Goal: Task Accomplishment & Management: Use online tool/utility

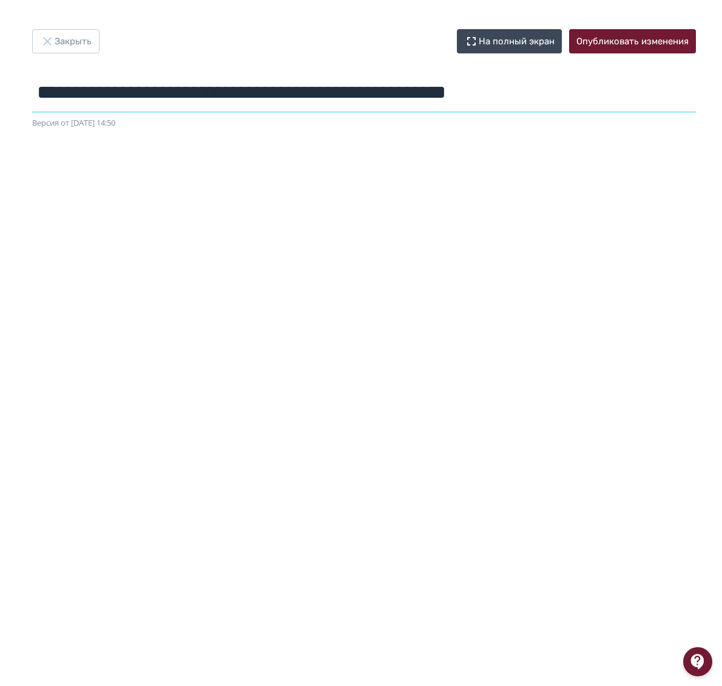
drag, startPoint x: 591, startPoint y: 90, endPoint x: -1, endPoint y: 94, distance: 591.9
click at [0, 94] on html "**********" at bounding box center [361, 343] width 722 height 686
click at [79, 38] on button "Закрыть" at bounding box center [65, 41] width 67 height 24
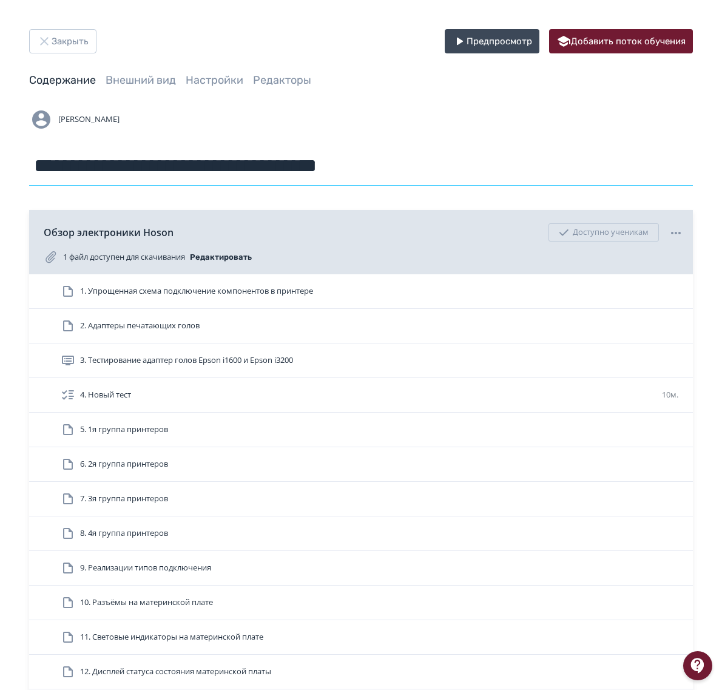
drag, startPoint x: 435, startPoint y: 168, endPoint x: 418, endPoint y: 163, distance: 17.7
click at [418, 163] on input "**********" at bounding box center [361, 165] width 664 height 39
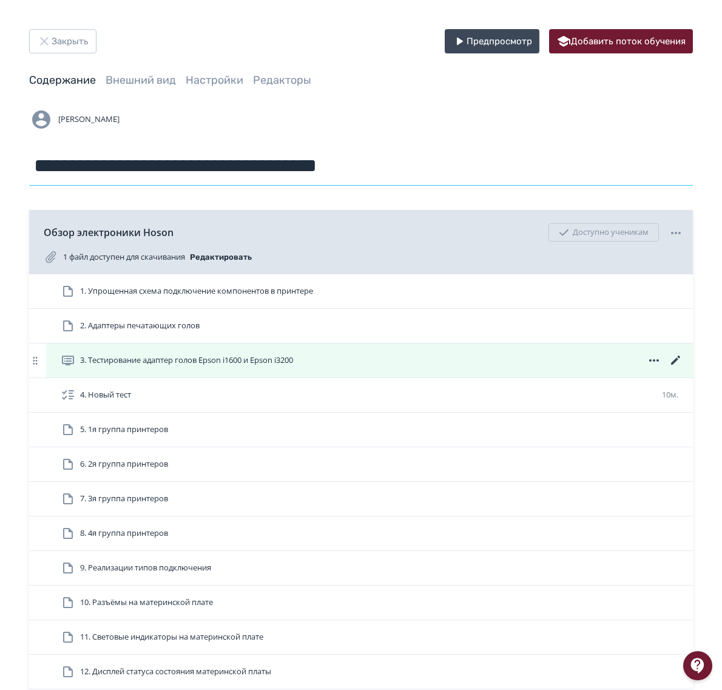
click at [674, 364] on icon at bounding box center [675, 360] width 9 height 9
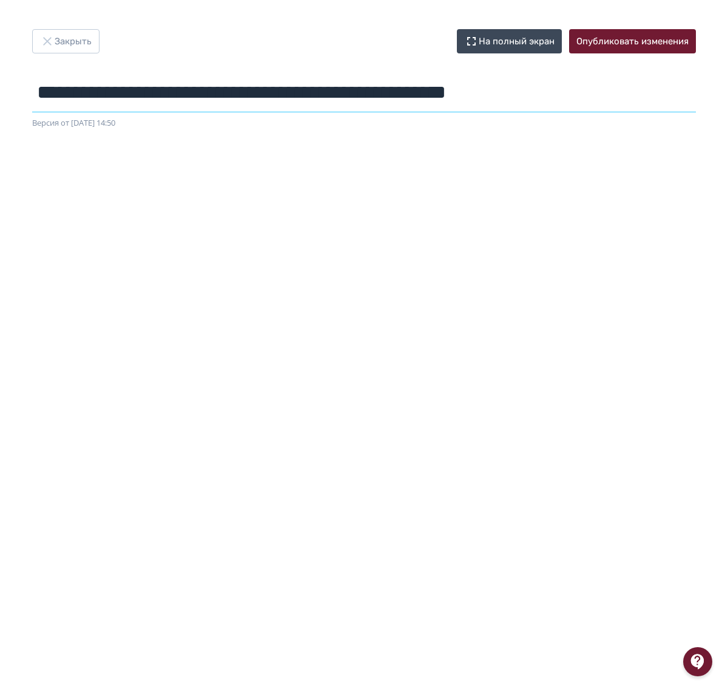
drag, startPoint x: 574, startPoint y: 92, endPoint x: -1, endPoint y: 110, distance: 575.1
click at [0, 110] on html "**********" at bounding box center [361, 343] width 722 height 686
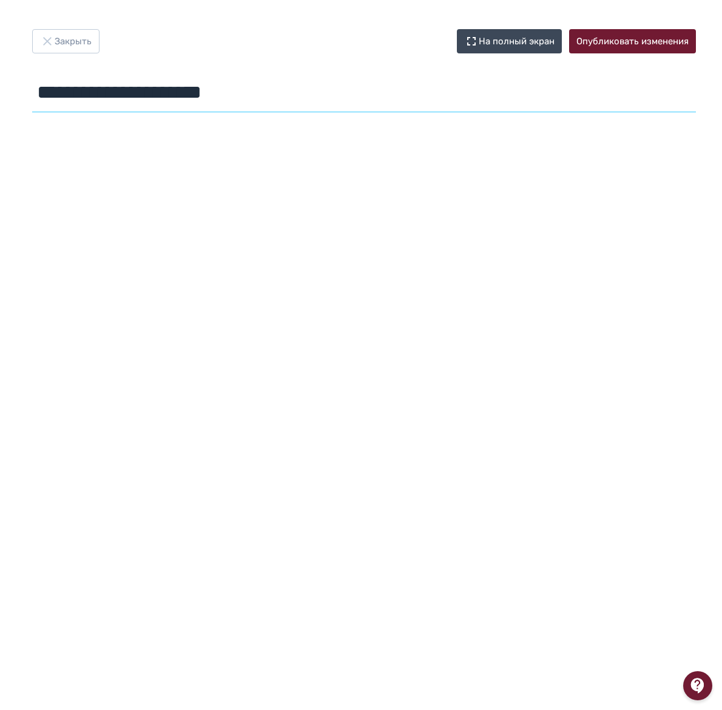
drag, startPoint x: 222, startPoint y: 101, endPoint x: 243, endPoint y: 99, distance: 21.4
click at [222, 101] on input "**********" at bounding box center [364, 92] width 664 height 39
click at [84, 52] on button "Закрыть" at bounding box center [65, 41] width 67 height 24
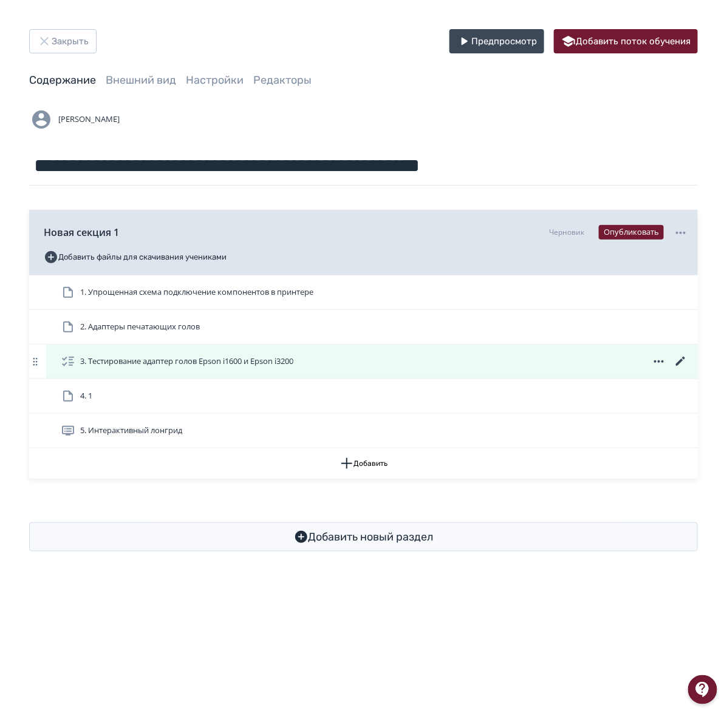
click at [663, 365] on icon at bounding box center [658, 362] width 15 height 15
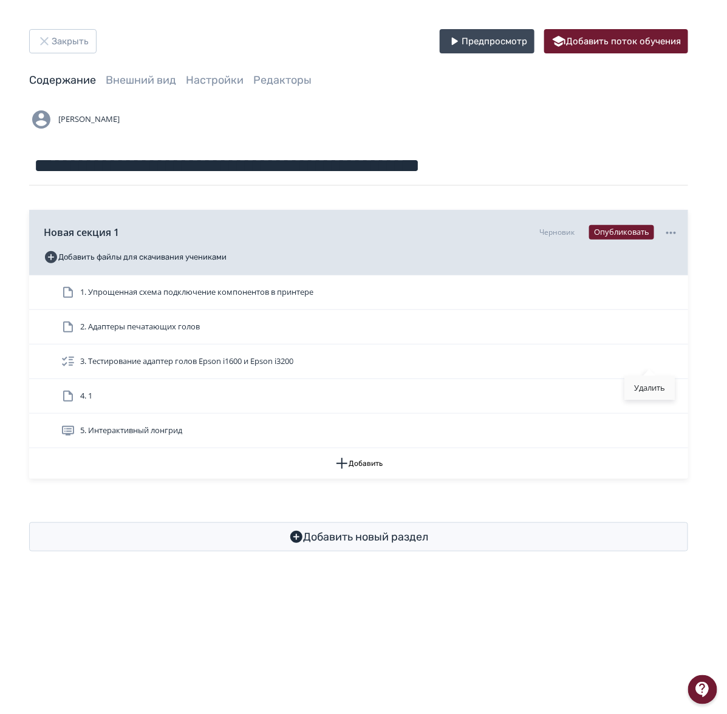
click at [650, 392] on div "Удалить" at bounding box center [649, 388] width 50 height 24
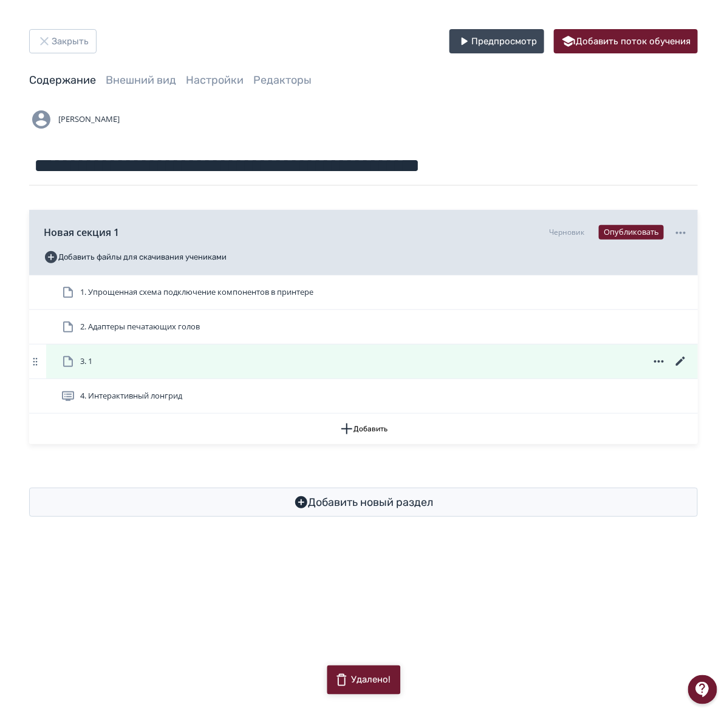
click at [660, 361] on icon at bounding box center [658, 362] width 15 height 15
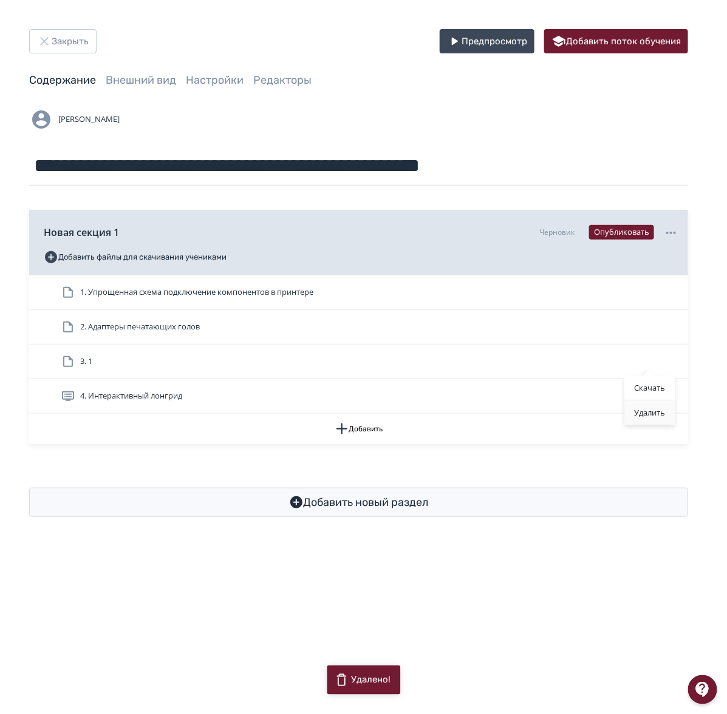
click at [659, 410] on div "Удалить" at bounding box center [649, 413] width 50 height 24
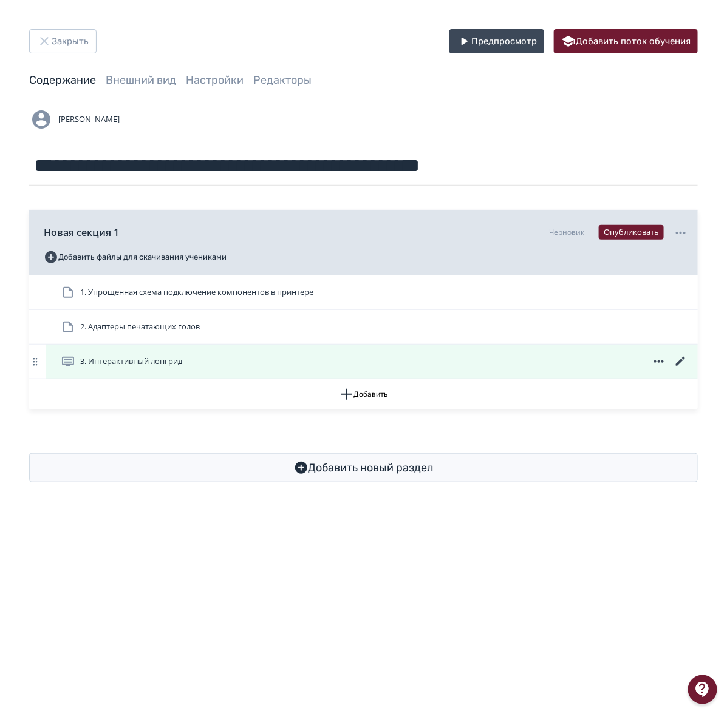
click at [679, 360] on icon at bounding box center [680, 362] width 15 height 15
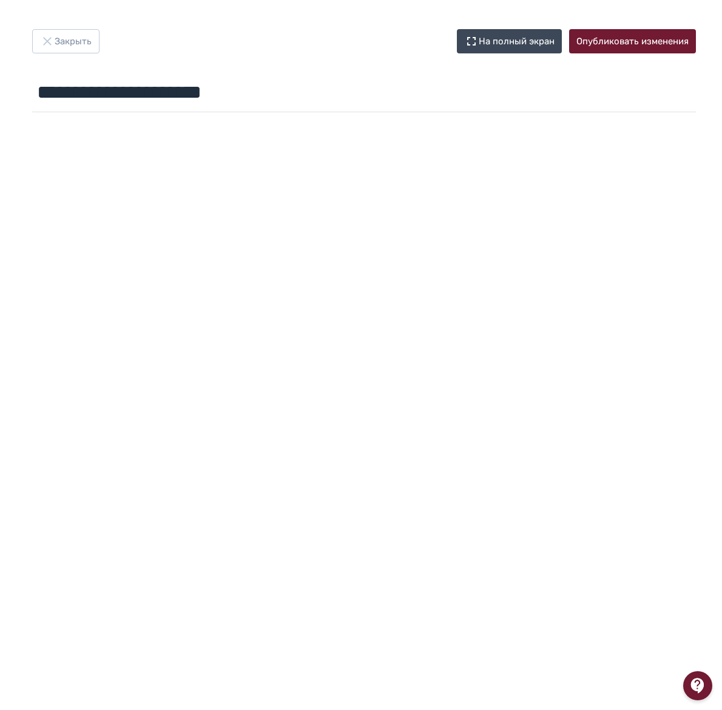
scroll to position [4, 0]
drag, startPoint x: 296, startPoint y: 89, endPoint x: -72, endPoint y: 95, distance: 367.9
click at [0, 95] on html "**********" at bounding box center [361, 355] width 722 height 710
paste input "**********"
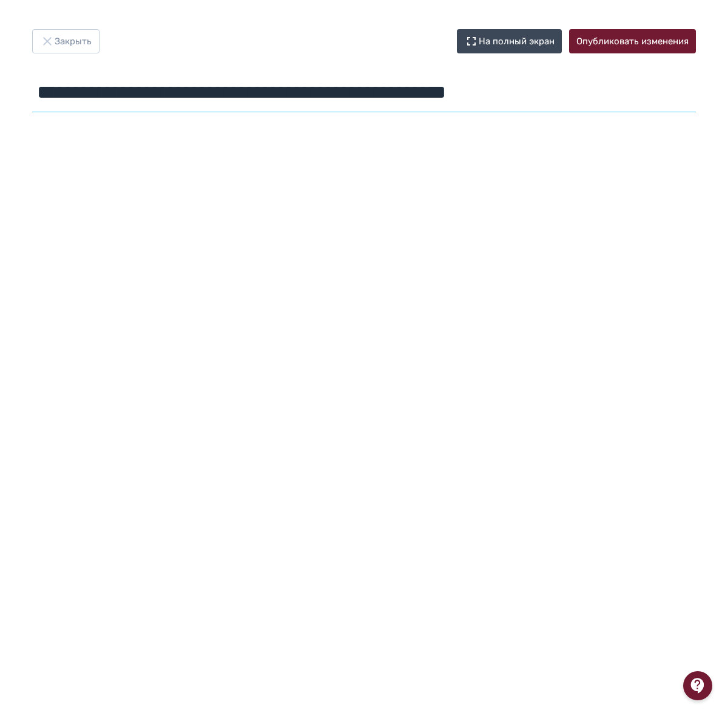
type input "**********"
click at [529, 33] on button "На полный экран" at bounding box center [509, 41] width 105 height 24
click at [628, 39] on button "Опубликовать изменения" at bounding box center [632, 41] width 127 height 24
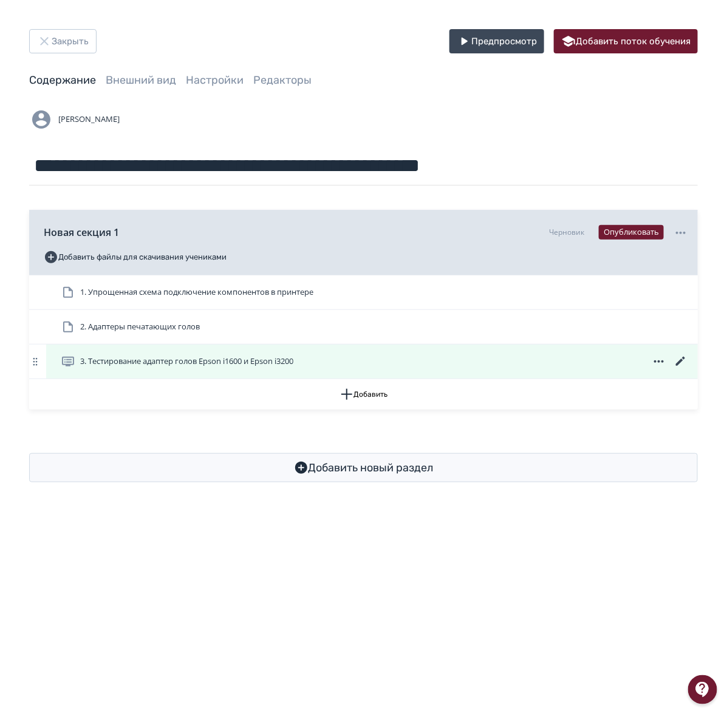
click at [360, 359] on div "3. Тестирование адаптер голов Epson i1600 и Epson i3200" at bounding box center [374, 362] width 627 height 15
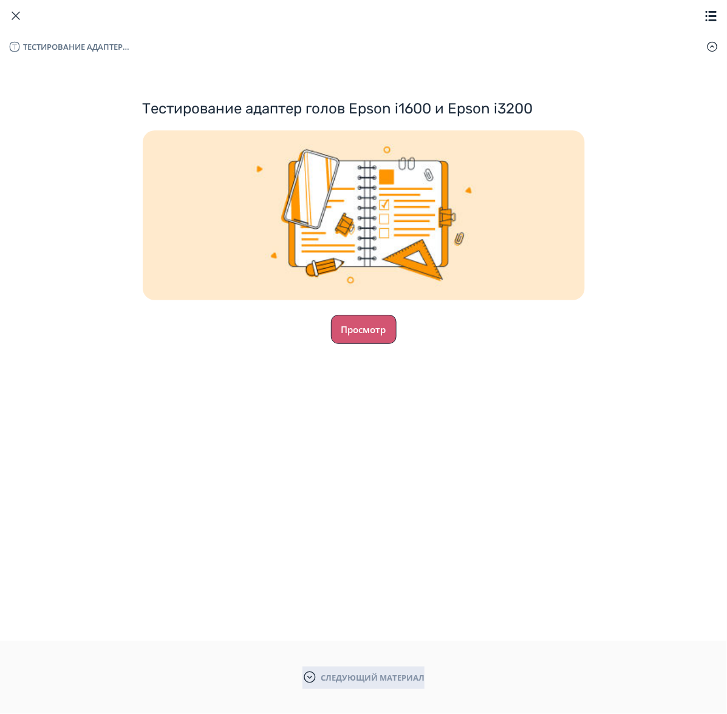
click at [362, 336] on button "Просмотр" at bounding box center [364, 329] width 66 height 29
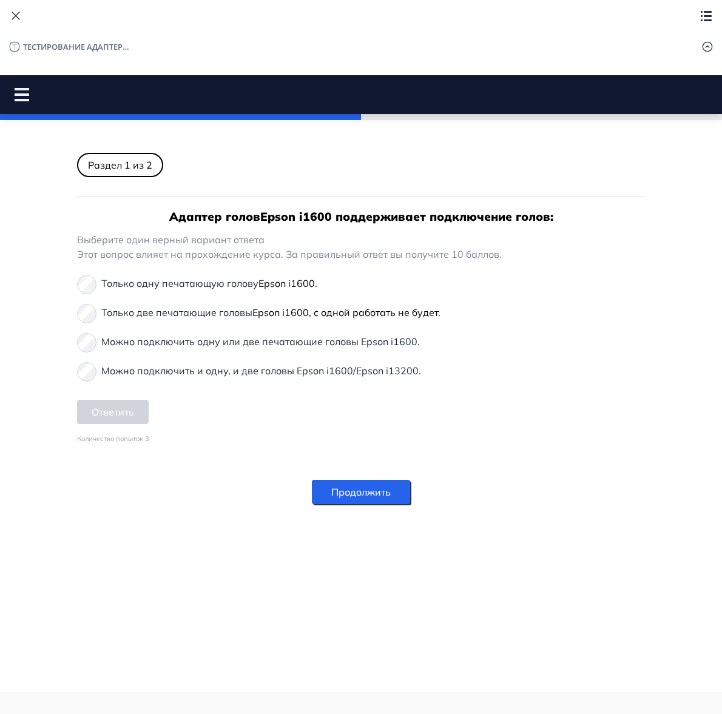
click at [116, 341] on p "Можно подключить одну или две печатающие головы Epson i1600." at bounding box center [260, 341] width 319 height 15
click at [126, 409] on button "Ответить" at bounding box center [113, 412] width 72 height 24
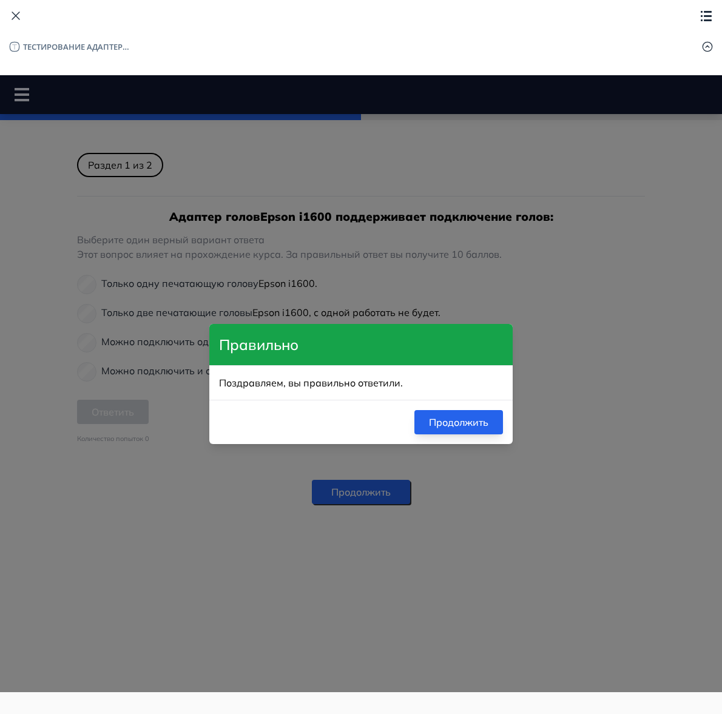
click at [435, 423] on button "Продолжить" at bounding box center [459, 422] width 89 height 24
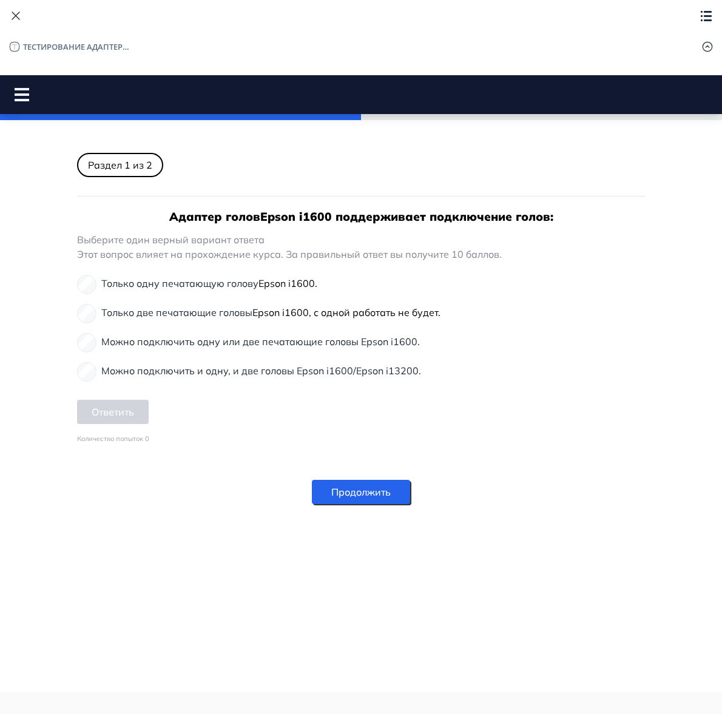
click at [359, 486] on button "Продолжить" at bounding box center [361, 492] width 98 height 24
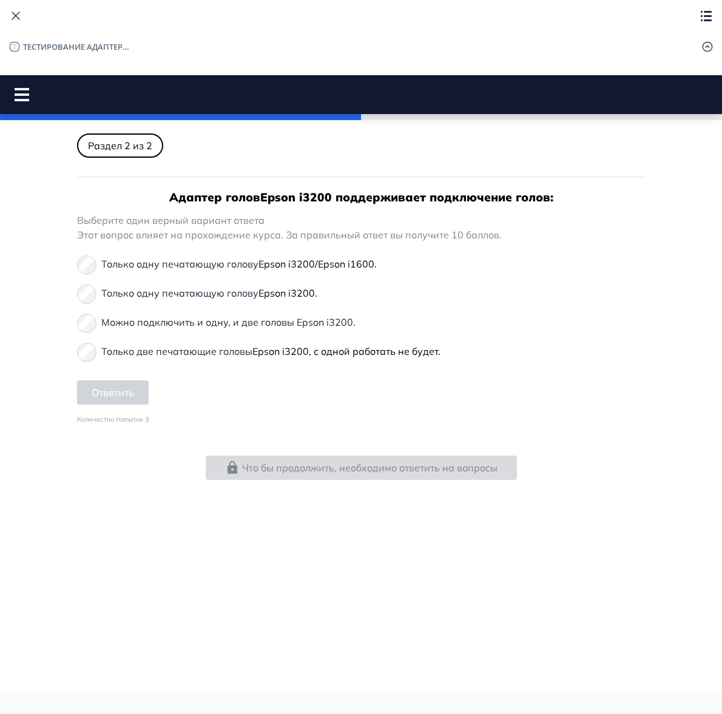
click at [177, 322] on p "Можно подключить и одну, и две головы Epson i3200." at bounding box center [228, 322] width 254 height 15
click at [119, 392] on button "Ответить" at bounding box center [113, 393] width 72 height 24
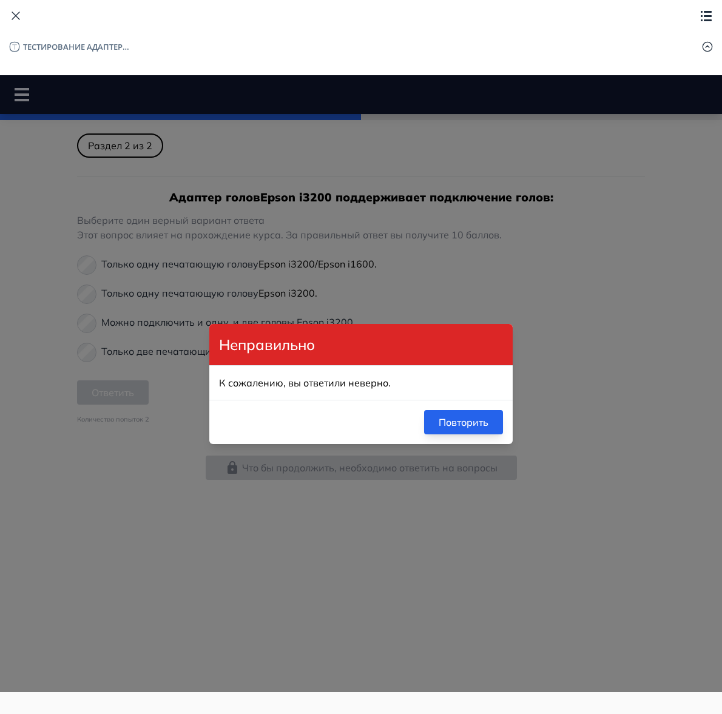
click at [461, 422] on button "Повторить" at bounding box center [463, 422] width 79 height 24
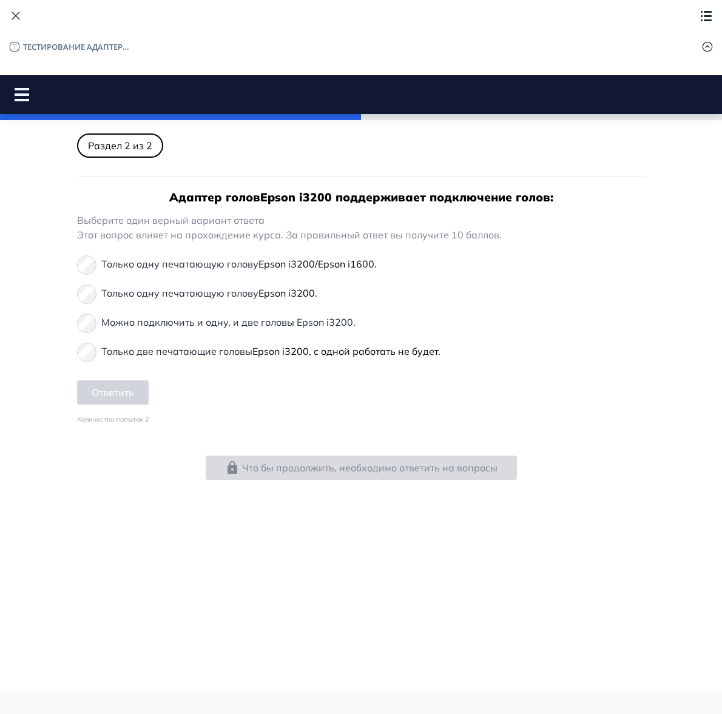
click at [177, 262] on p "Только одну печатающую голову Epson i3200/Epson i1600." at bounding box center [239, 264] width 276 height 15
click at [126, 398] on button "Ответить" at bounding box center [113, 393] width 72 height 24
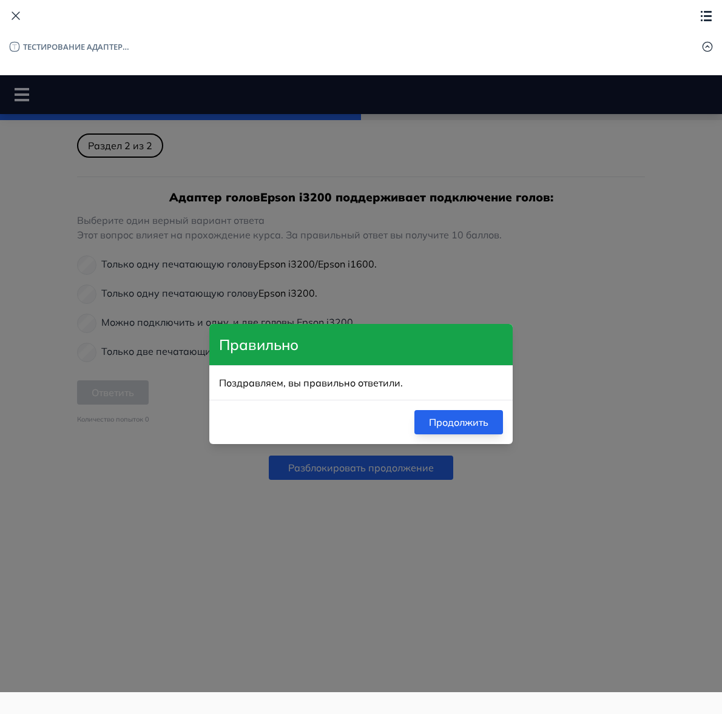
click at [423, 421] on button "Продолжить" at bounding box center [459, 422] width 89 height 24
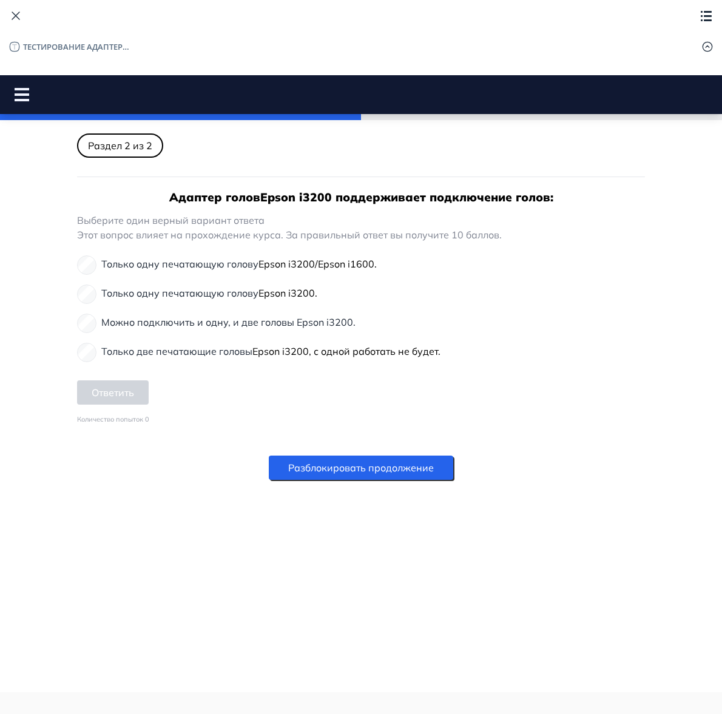
click at [392, 469] on button "Разблокировать продолжение" at bounding box center [361, 468] width 185 height 24
click at [371, 473] on button "Завершить просмотр" at bounding box center [361, 468] width 156 height 24
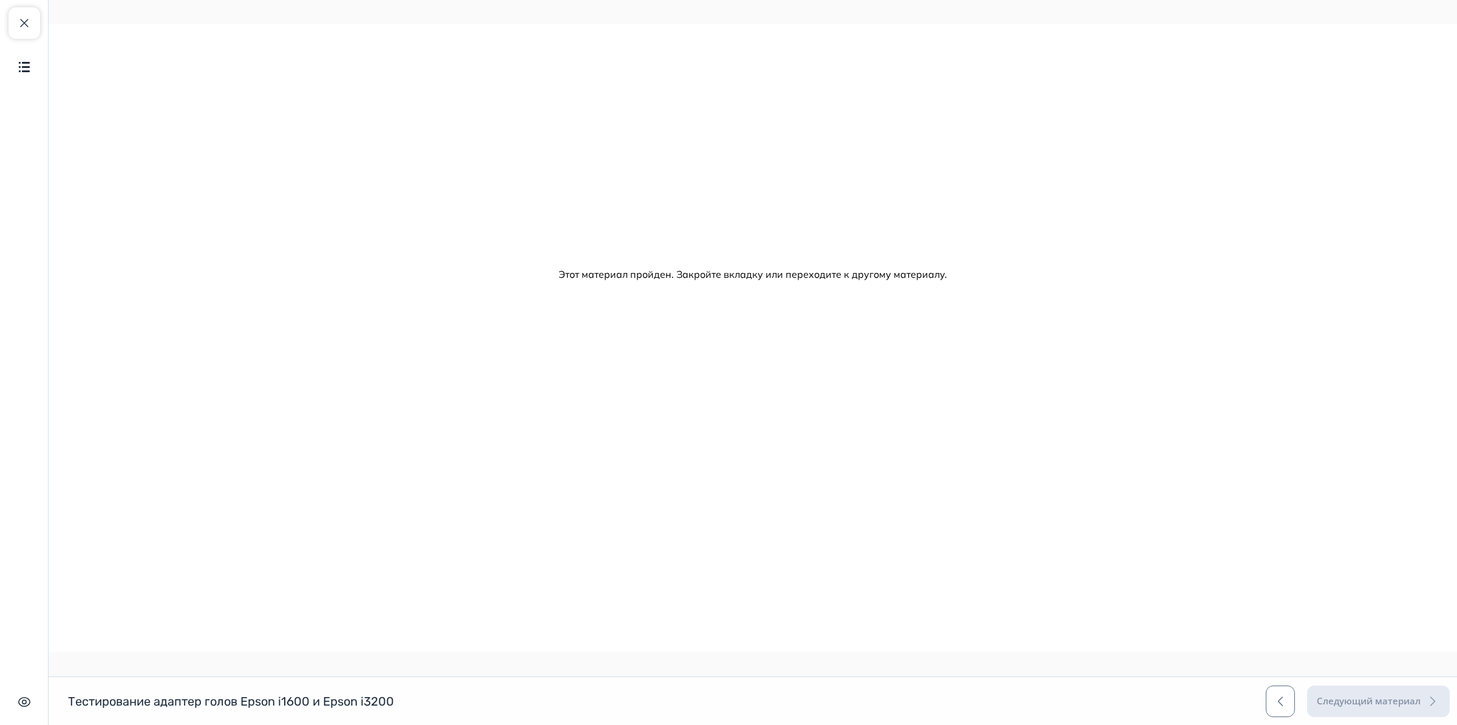
click at [1385, 699] on div "Следующий материал" at bounding box center [1358, 702] width 184 height 32
click at [20, 27] on span "button" at bounding box center [24, 23] width 15 height 15
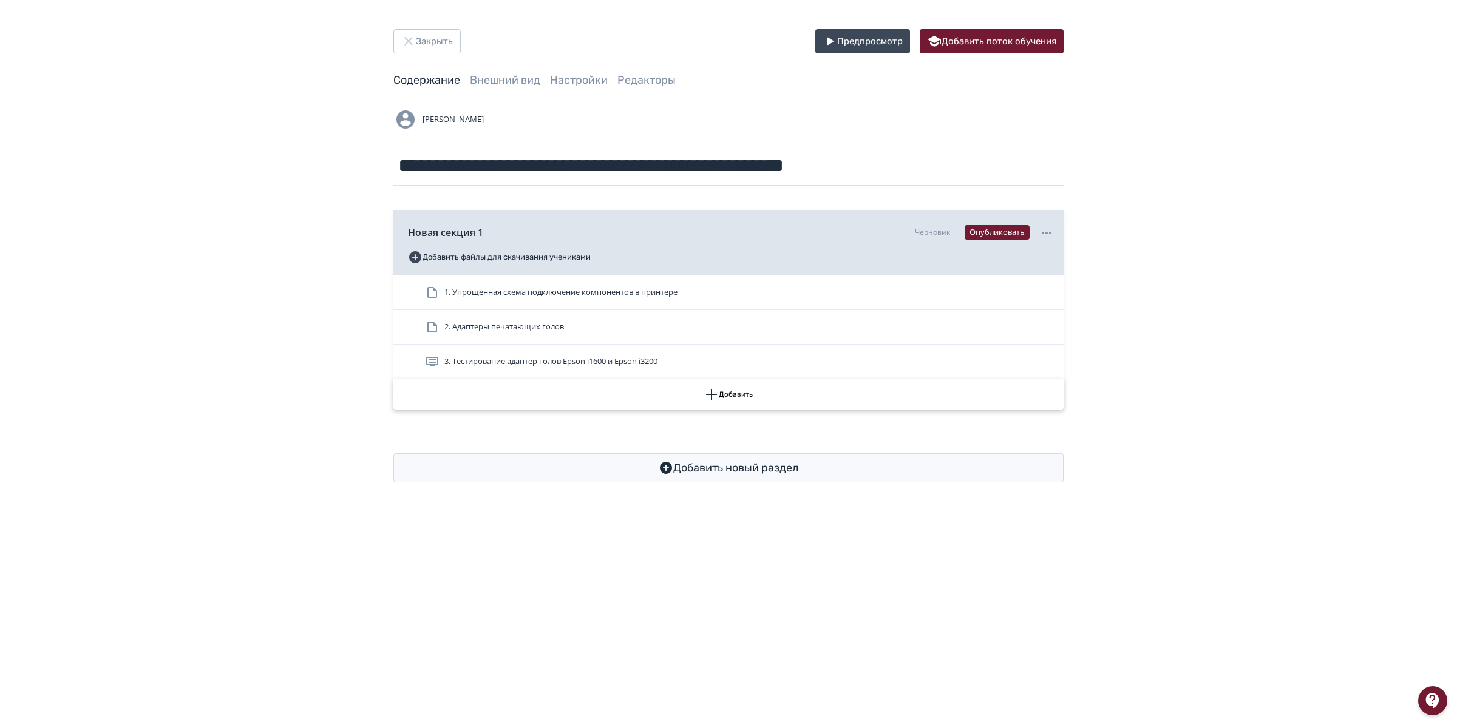
click at [735, 401] on button "Добавить" at bounding box center [728, 394] width 670 height 30
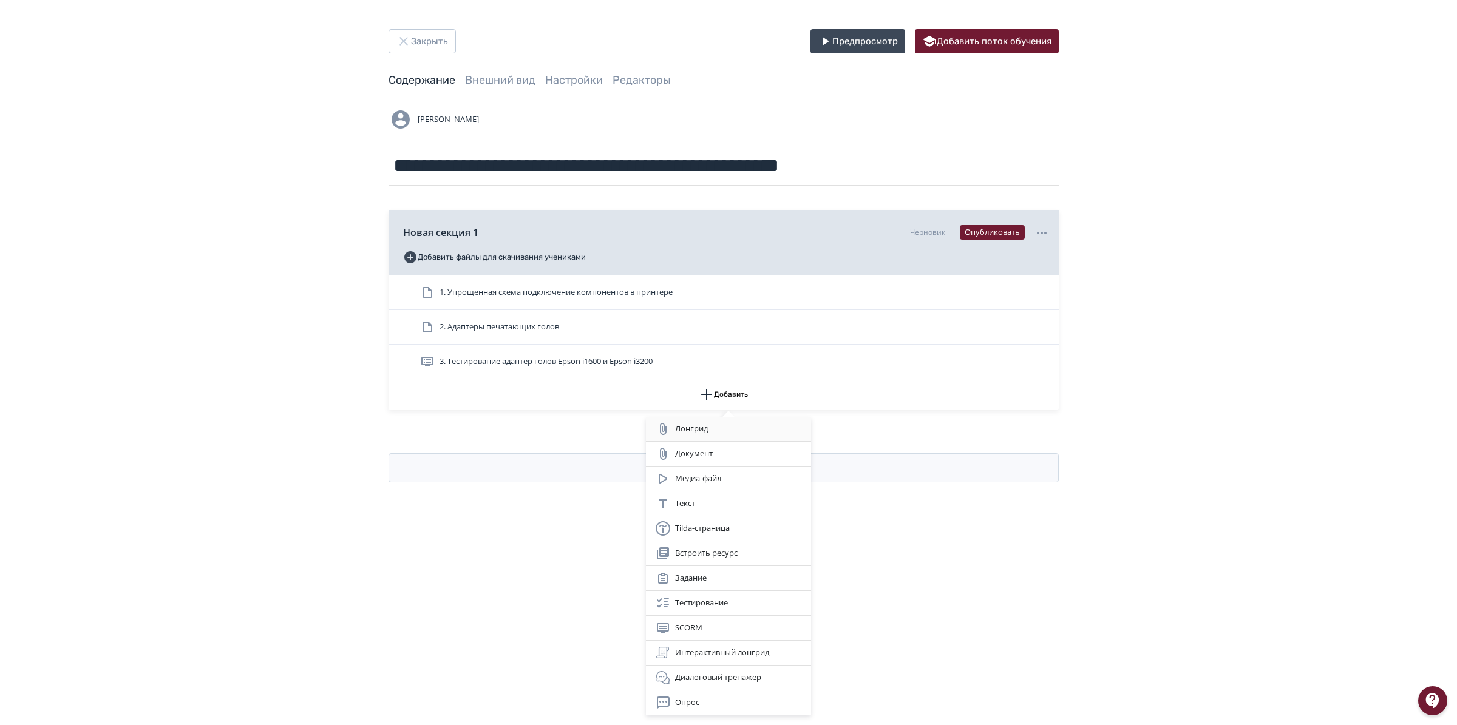
click at [724, 439] on div "Лонгрид" at bounding box center [728, 429] width 165 height 24
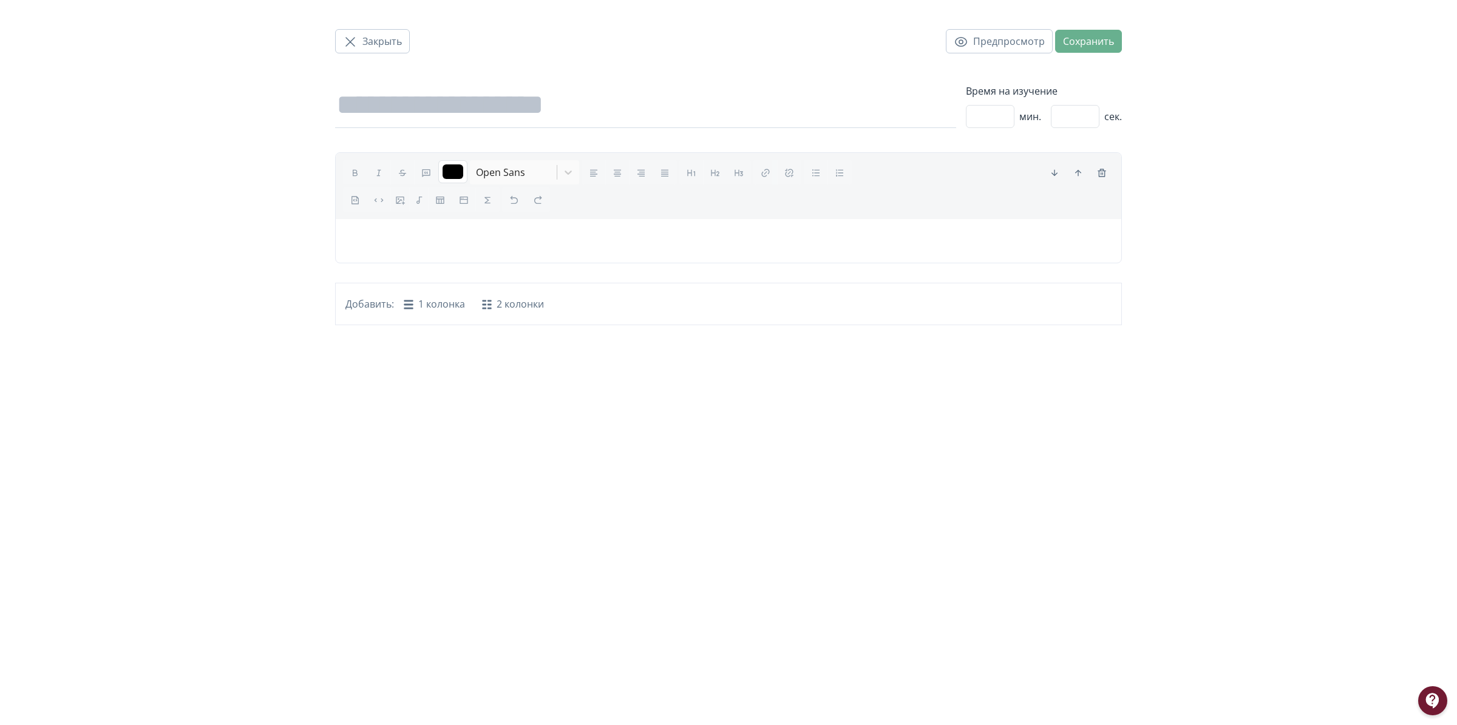
drag, startPoint x: 1094, startPoint y: 47, endPoint x: 1091, endPoint y: 61, distance: 14.4
click at [1096, 49] on div "Предпросмотр Сохранить" at bounding box center [1034, 41] width 176 height 24
drag, startPoint x: 1071, startPoint y: 120, endPoint x: 1040, endPoint y: 119, distance: 31.6
click at [1040, 119] on div "* мин. ** сек." at bounding box center [1044, 116] width 156 height 23
type input "*"
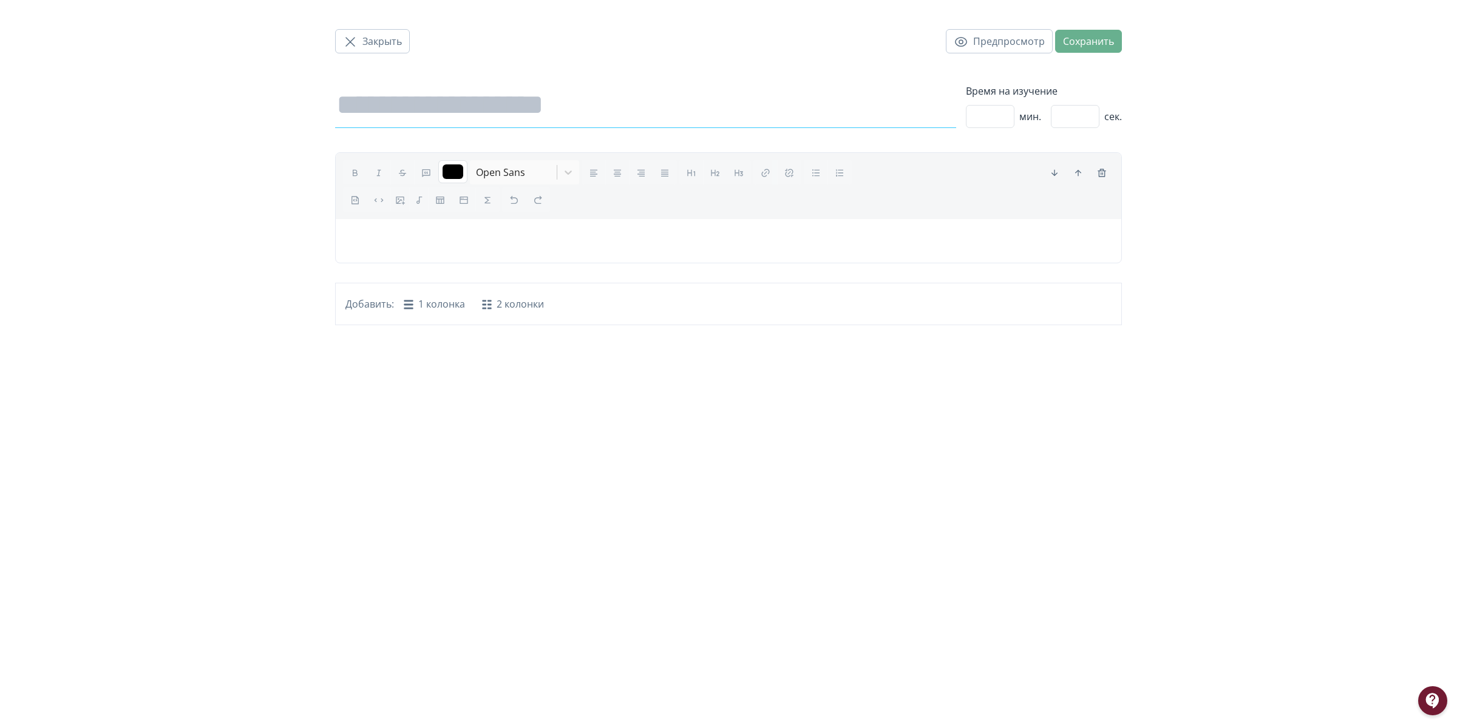
click at [529, 101] on input at bounding box center [645, 106] width 621 height 46
type input "*"
click at [1105, 43] on button "Сохранить" at bounding box center [1088, 41] width 67 height 23
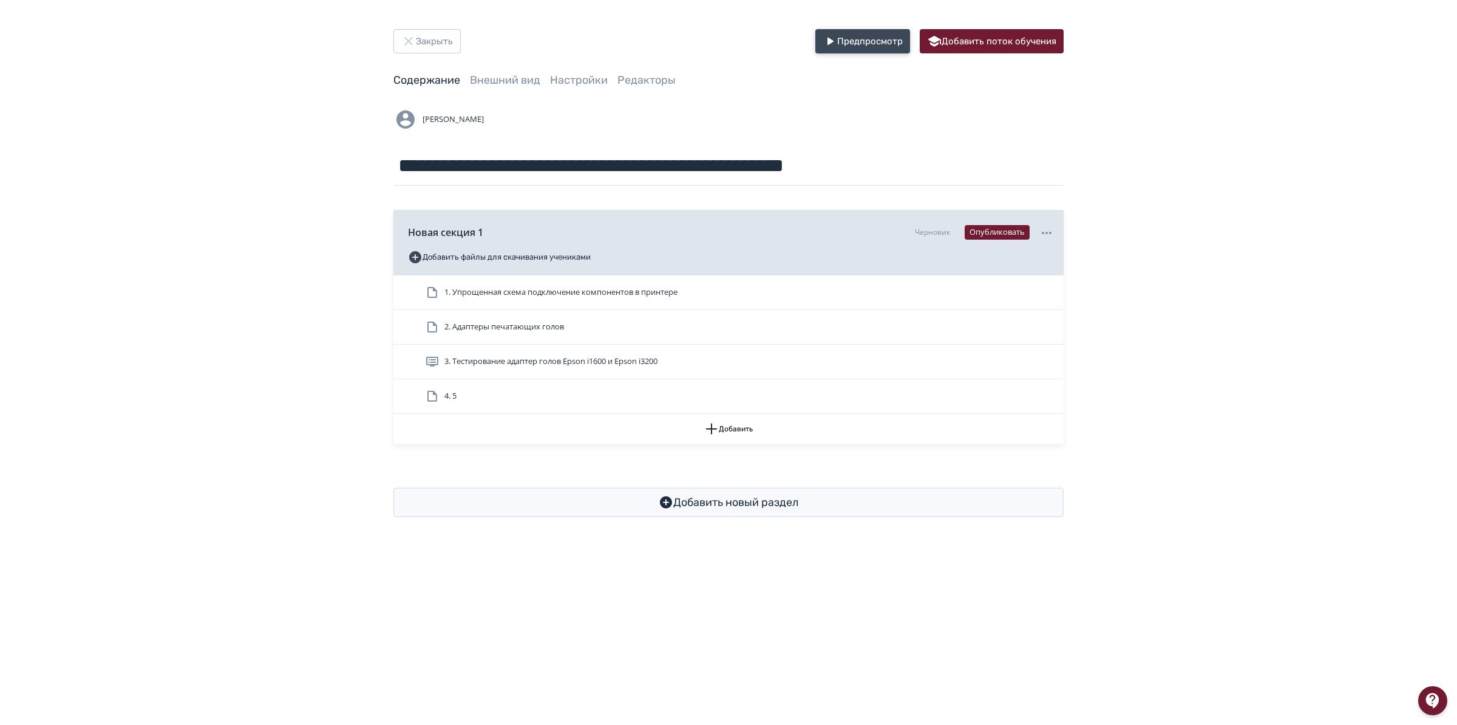
click at [849, 42] on button "Предпросмотр" at bounding box center [862, 41] width 95 height 24
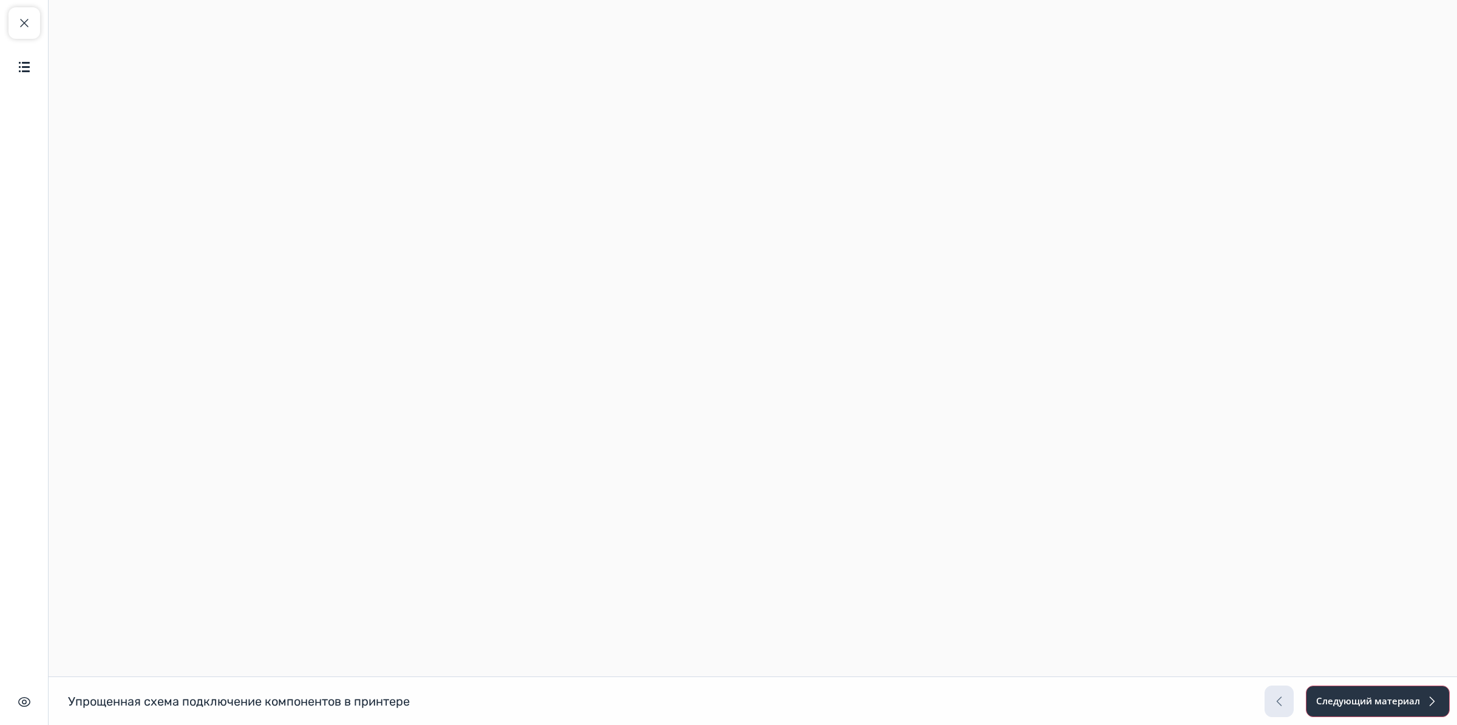
click at [1355, 698] on button "Следующий материал" at bounding box center [1378, 702] width 144 height 32
click at [1366, 700] on button "Следующий материал" at bounding box center [1378, 702] width 144 height 32
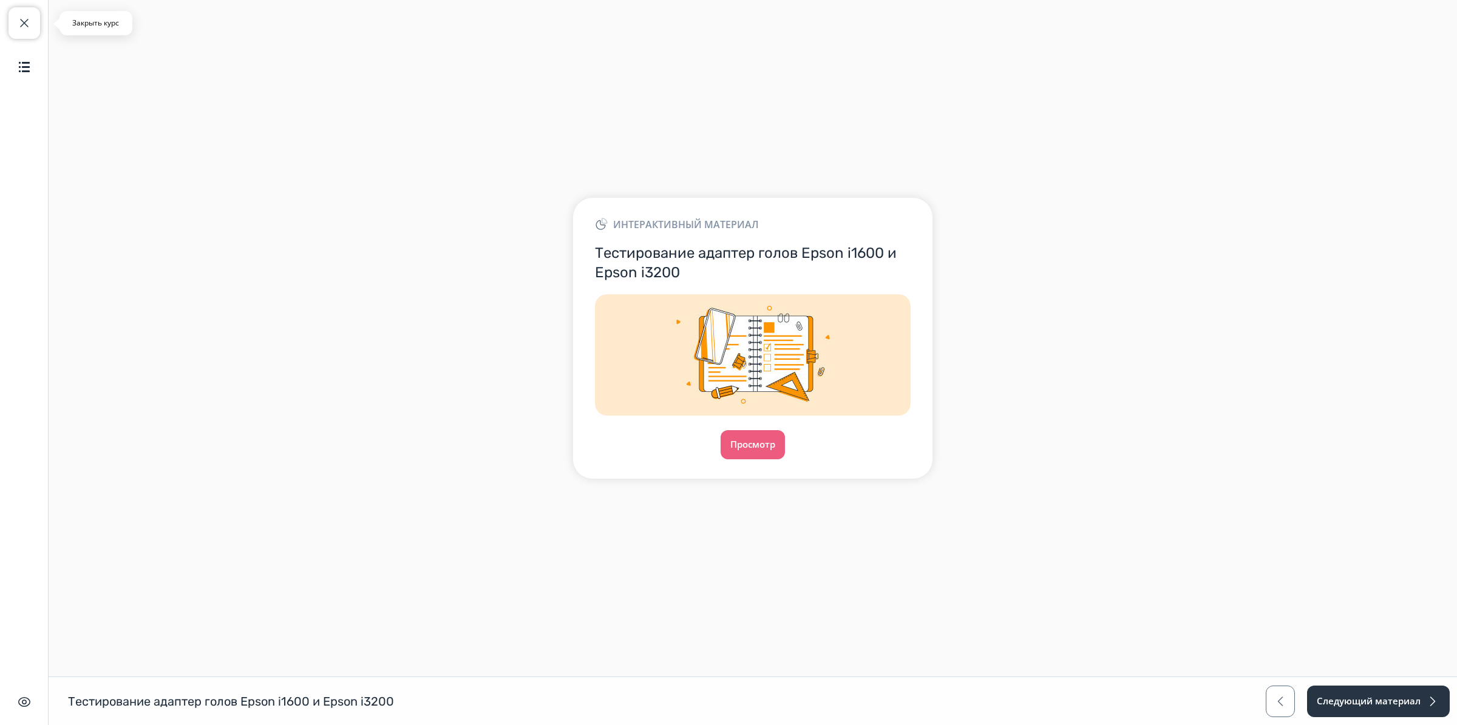
click at [37, 30] on button "Закрыть курс" at bounding box center [24, 23] width 32 height 32
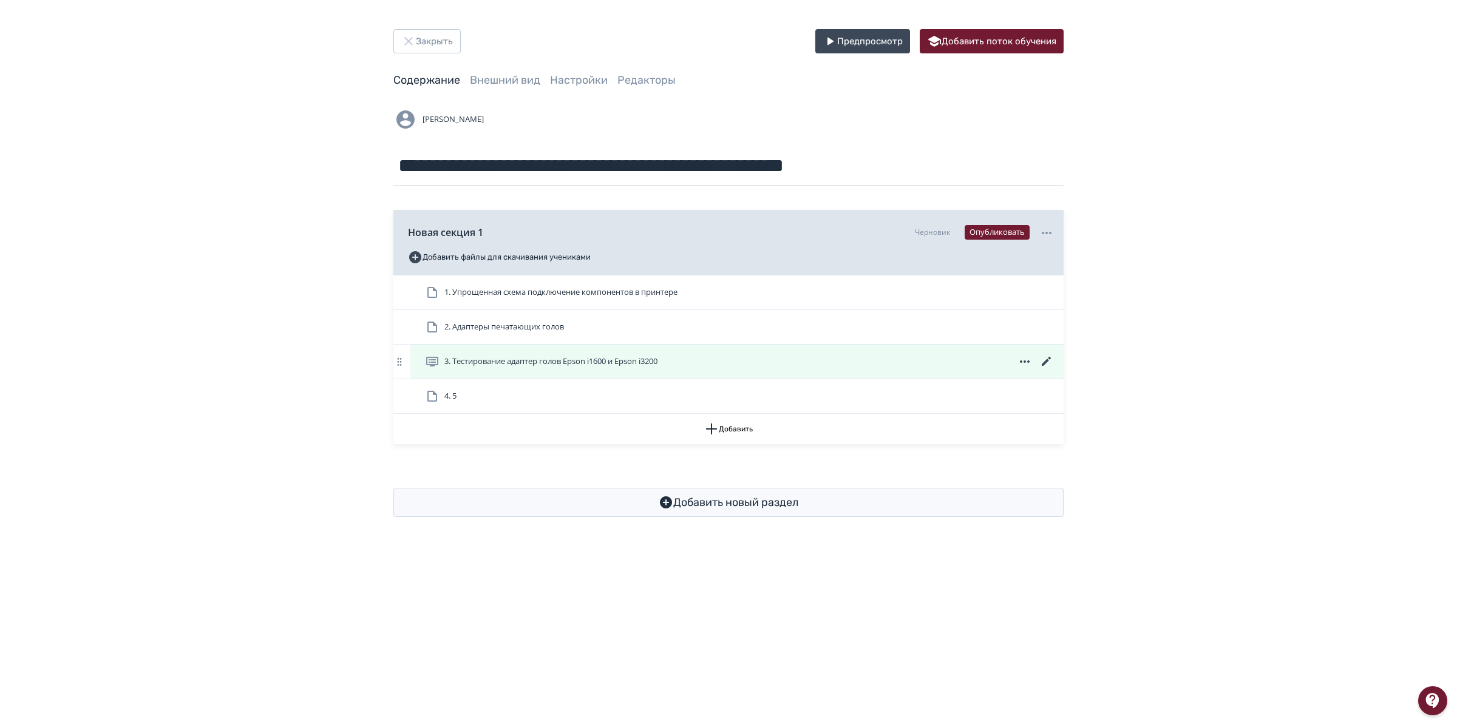
click at [1041, 358] on icon at bounding box center [1046, 362] width 15 height 15
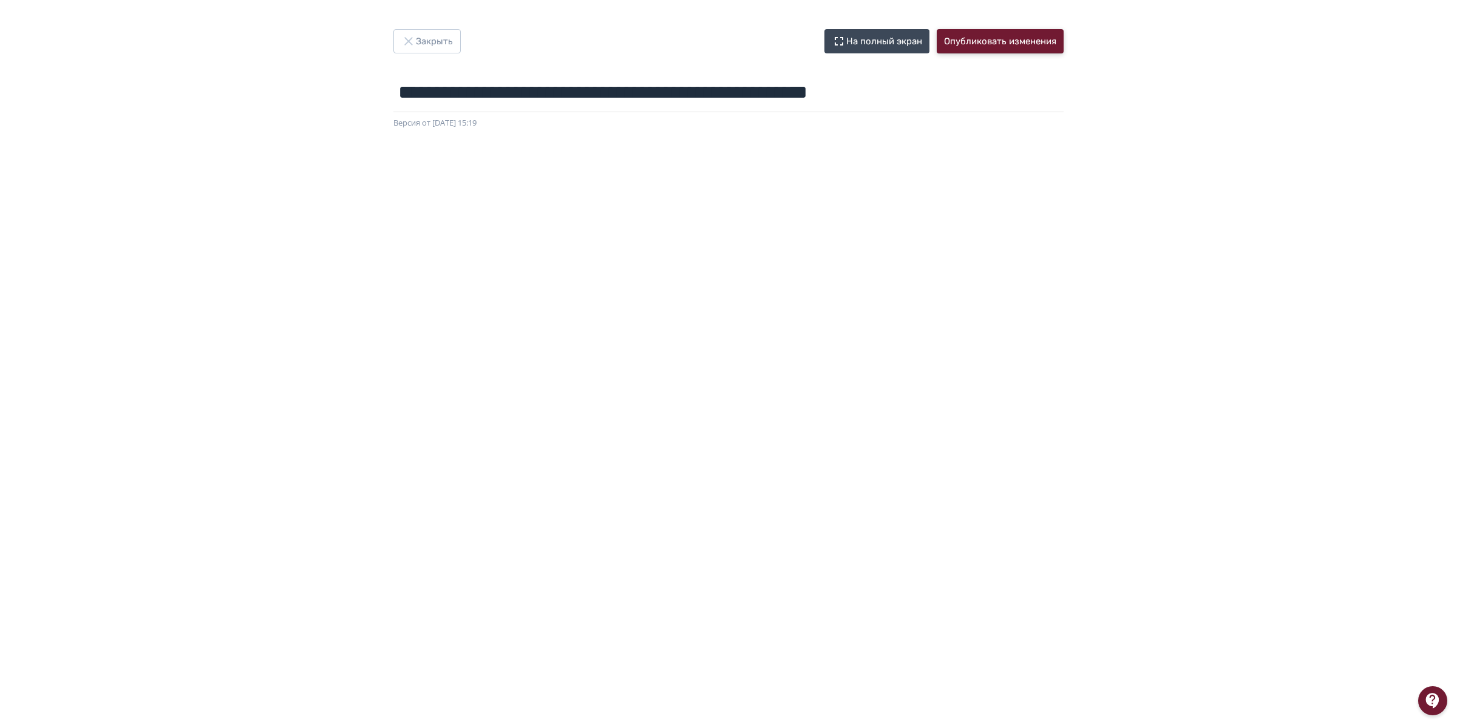
click at [1000, 42] on button "Опубликовать изменения" at bounding box center [1000, 41] width 127 height 24
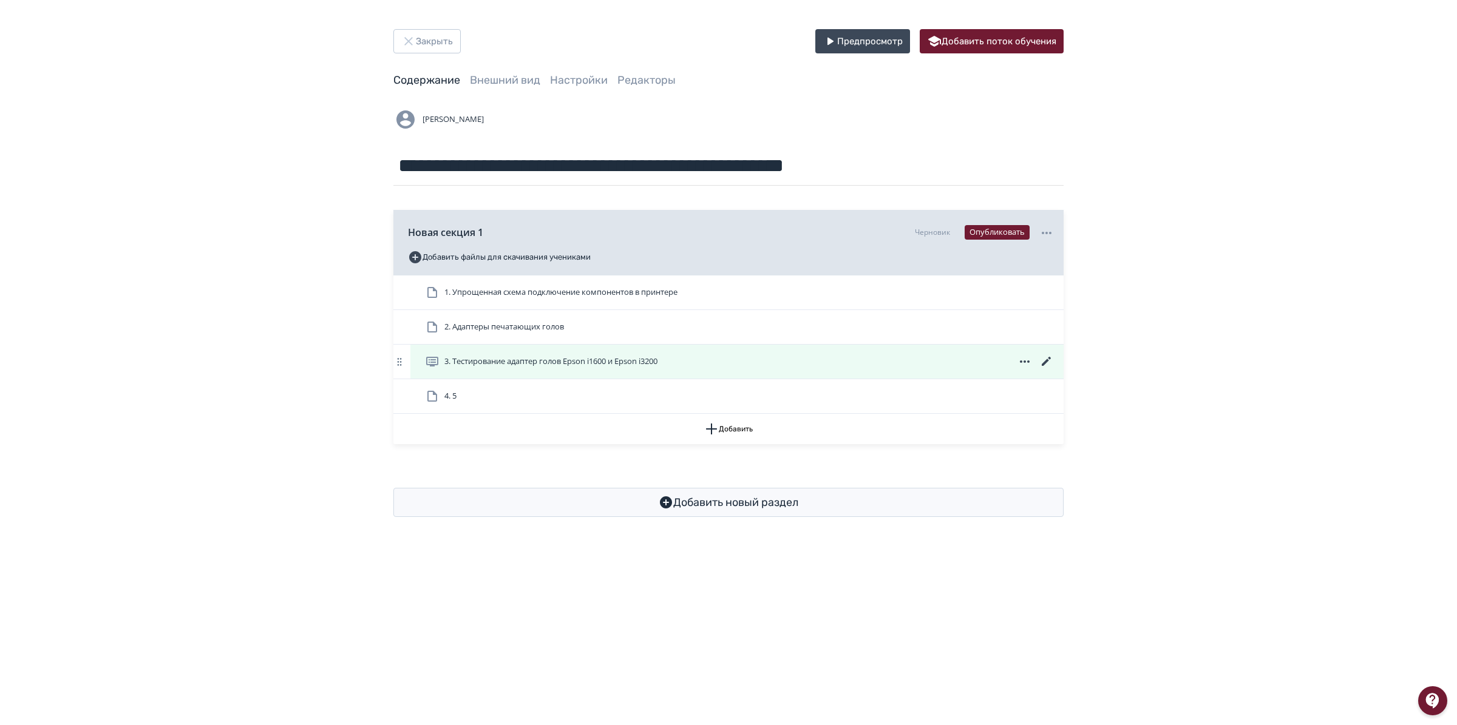
click at [1029, 362] on icon at bounding box center [1025, 362] width 10 height 2
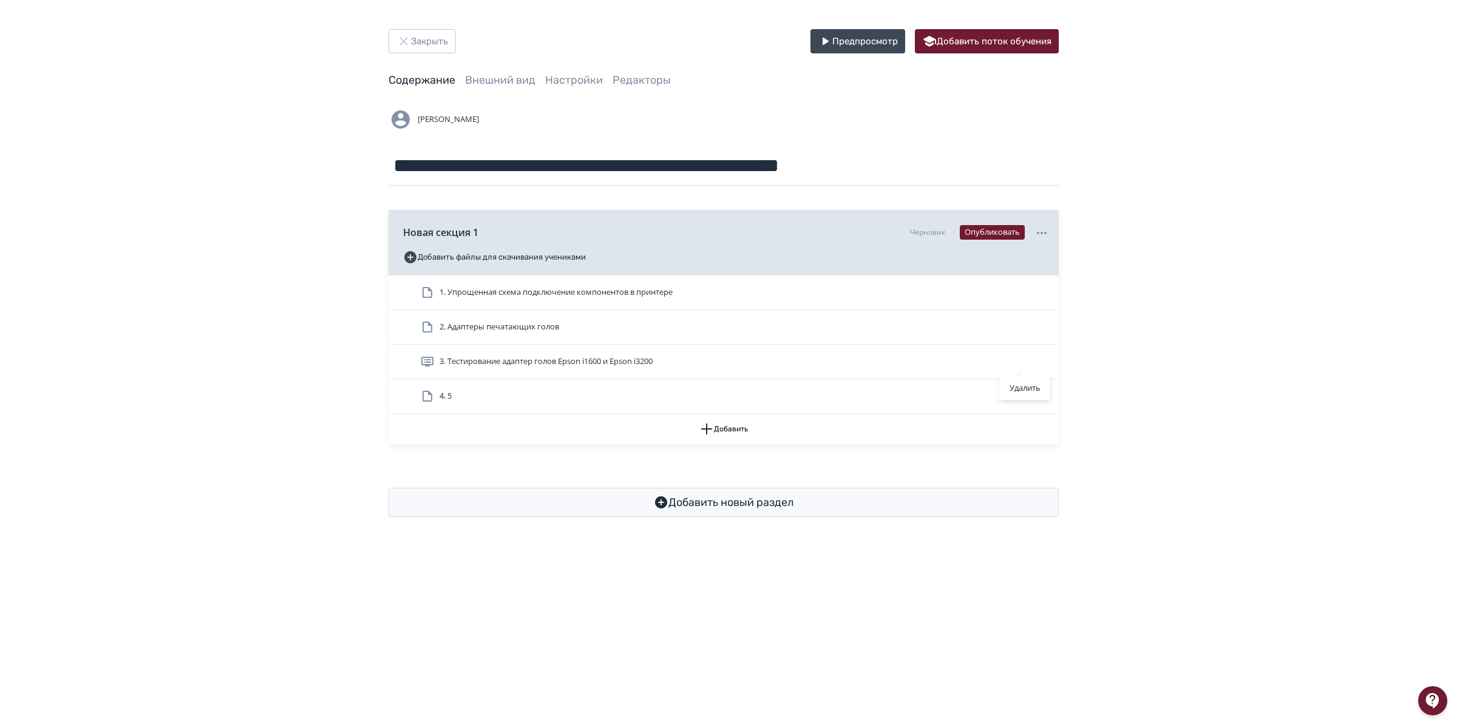
click at [932, 359] on div "Удалить" at bounding box center [728, 362] width 1457 height 725
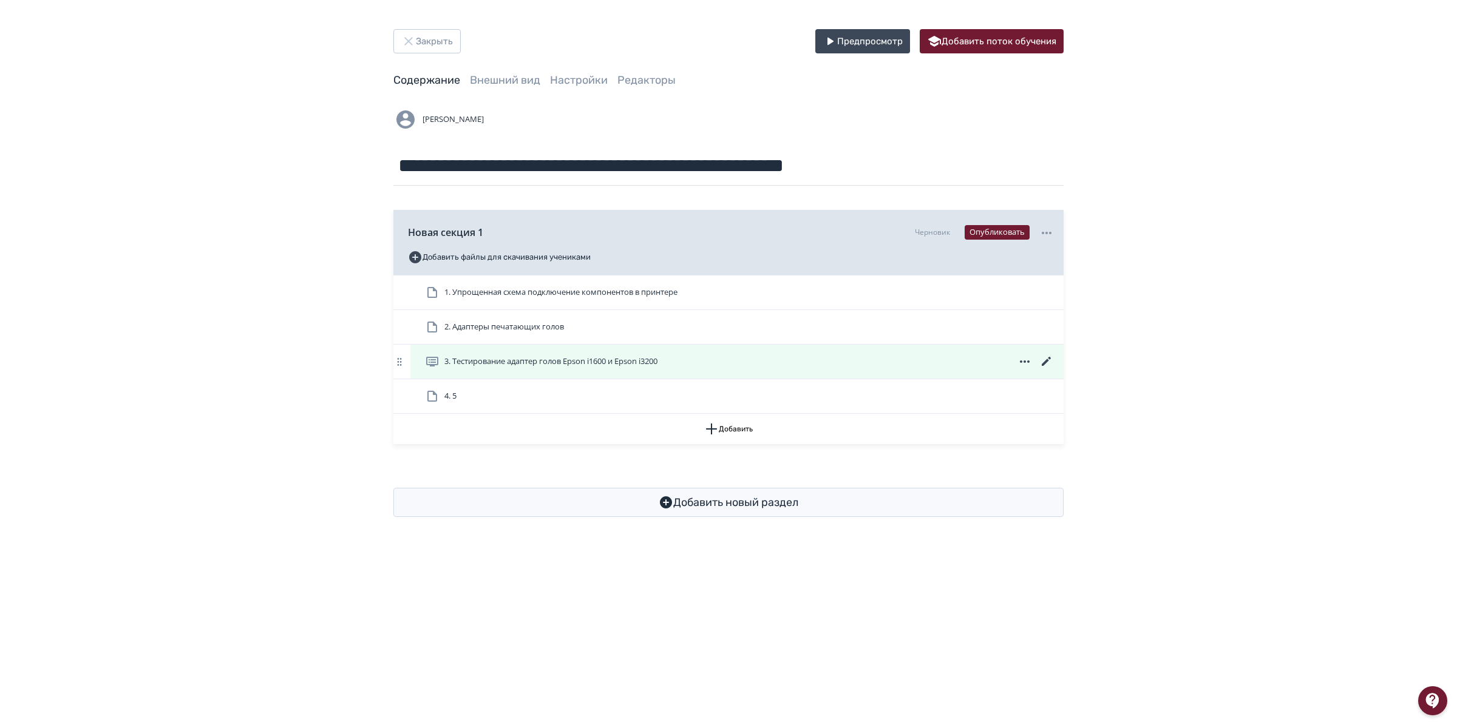
click at [1046, 359] on icon at bounding box center [1046, 362] width 15 height 15
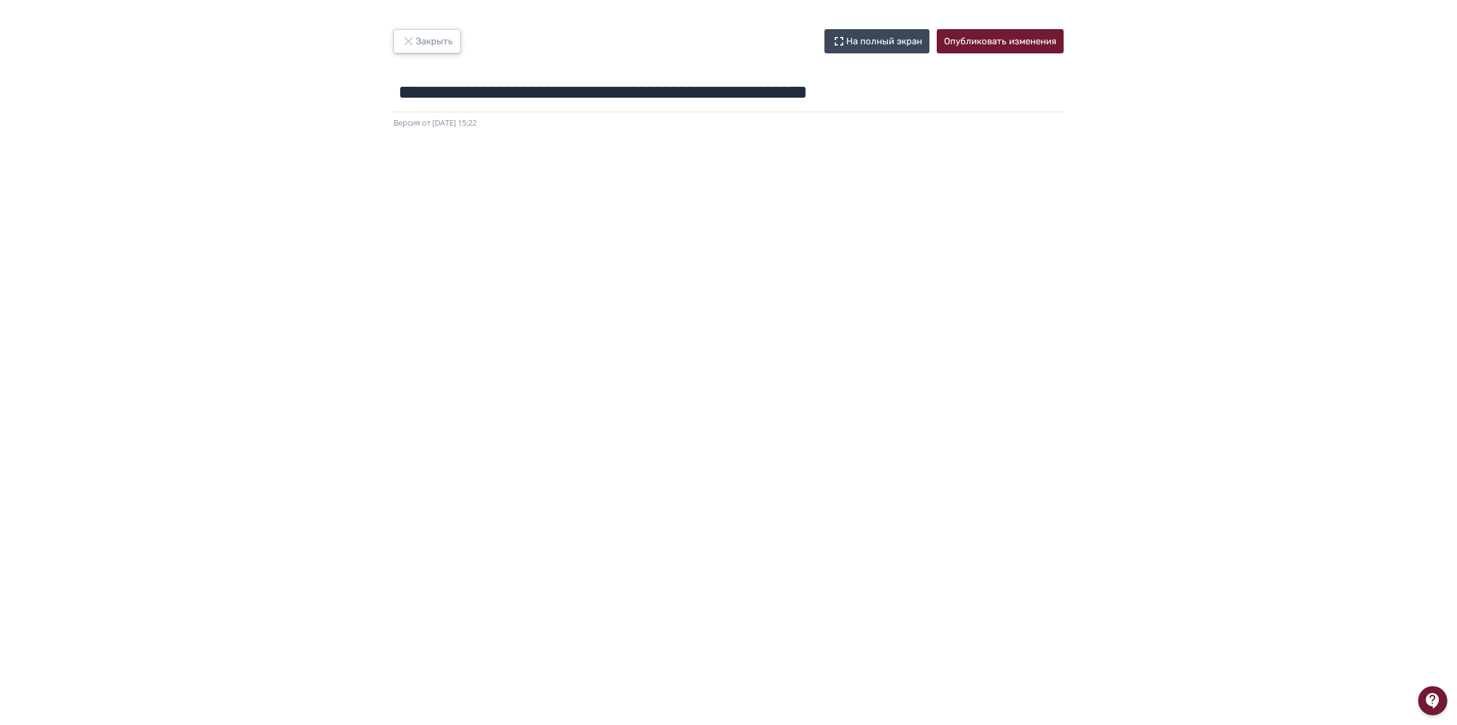
click at [433, 46] on button "Закрыть" at bounding box center [426, 41] width 67 height 24
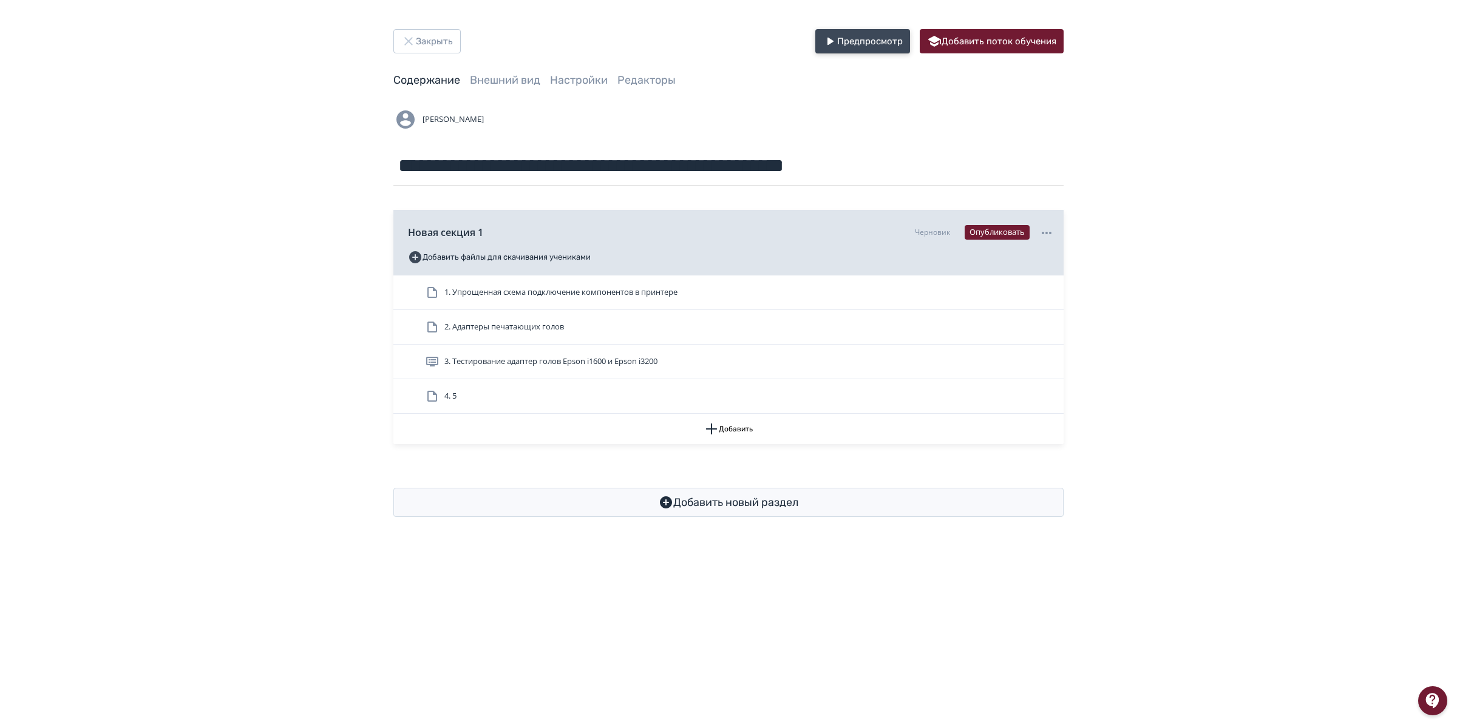
click at [860, 40] on button "Предпросмотр" at bounding box center [862, 41] width 95 height 24
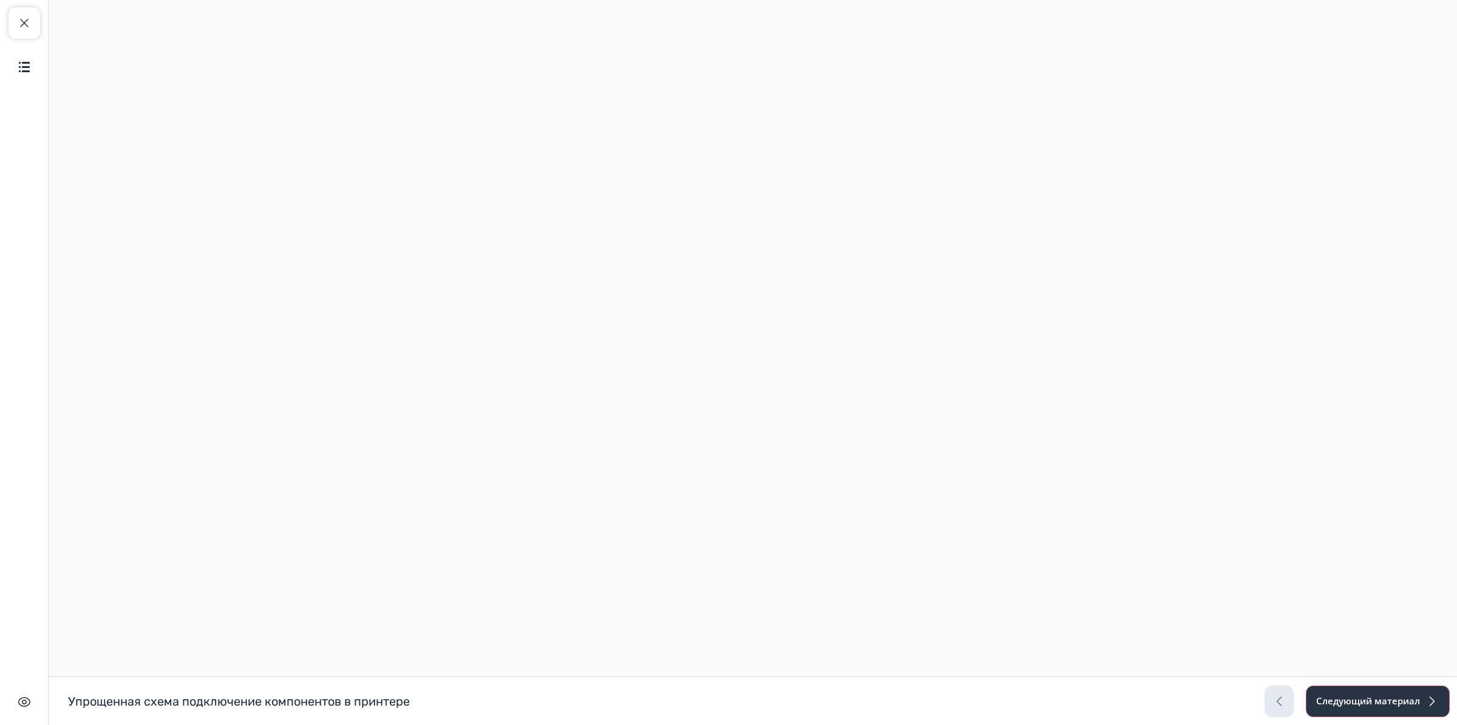
click at [1381, 706] on button "Следующий материал" at bounding box center [1378, 702] width 144 height 32
click at [1383, 702] on button "Следующий материал" at bounding box center [1378, 702] width 144 height 32
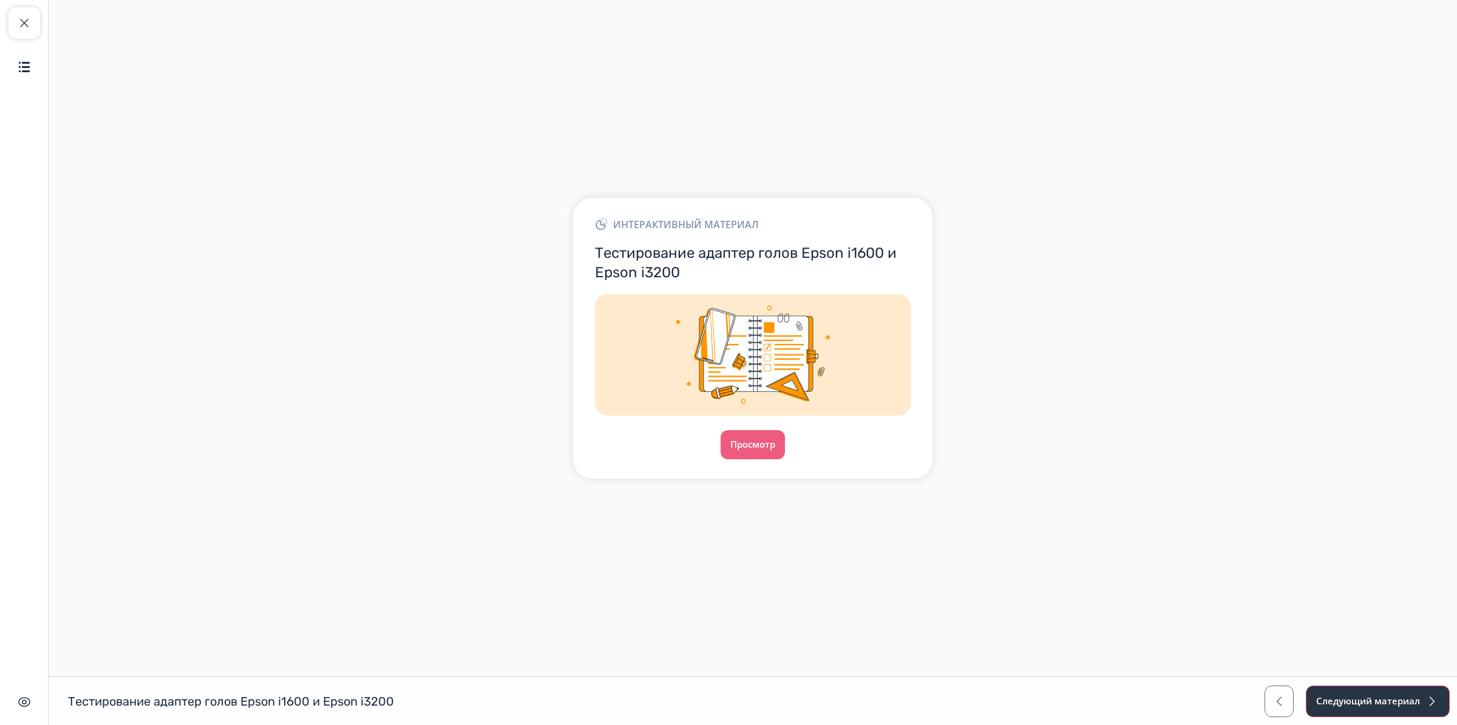
click at [1383, 702] on button "Следующий материал" at bounding box center [1378, 702] width 144 height 32
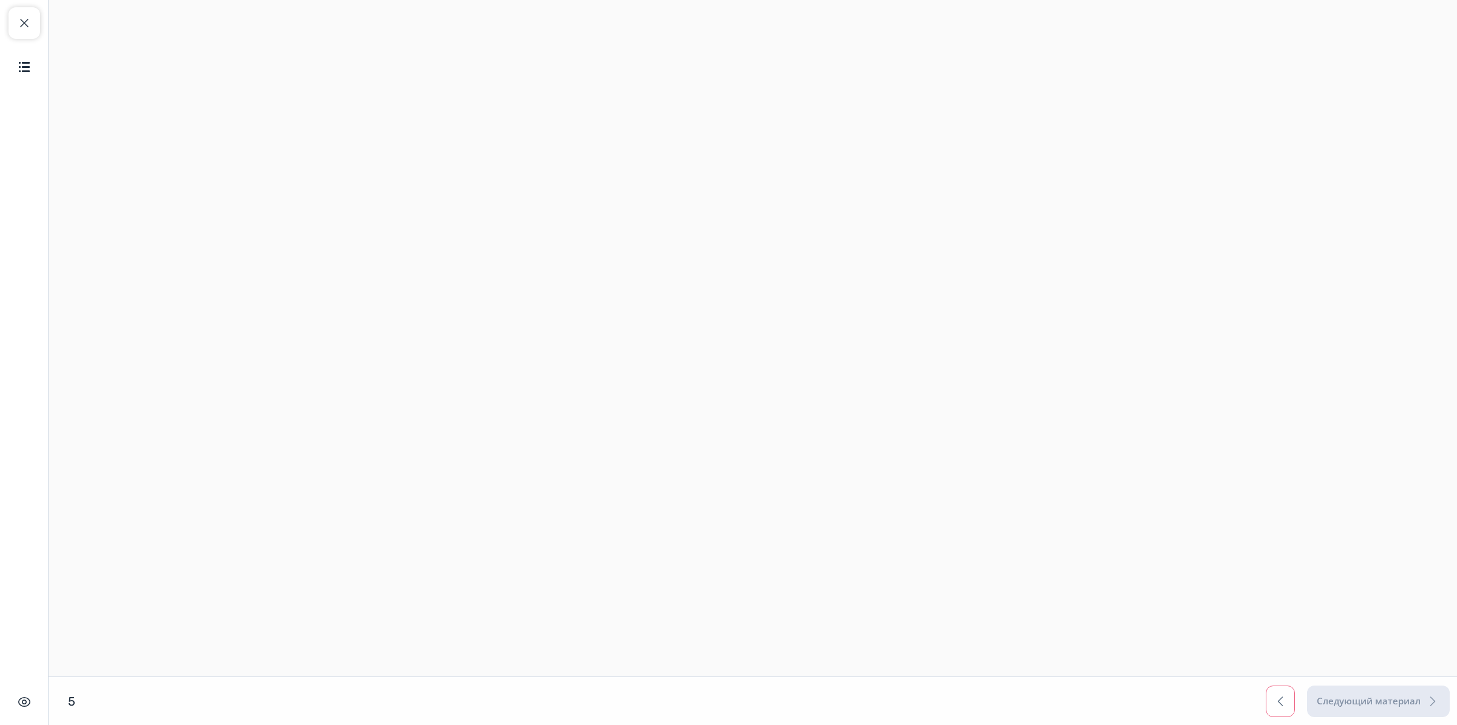
drag, startPoint x: 1279, startPoint y: 702, endPoint x: 1274, endPoint y: 695, distance: 9.1
click at [1278, 702] on span "button" at bounding box center [1280, 701] width 15 height 15
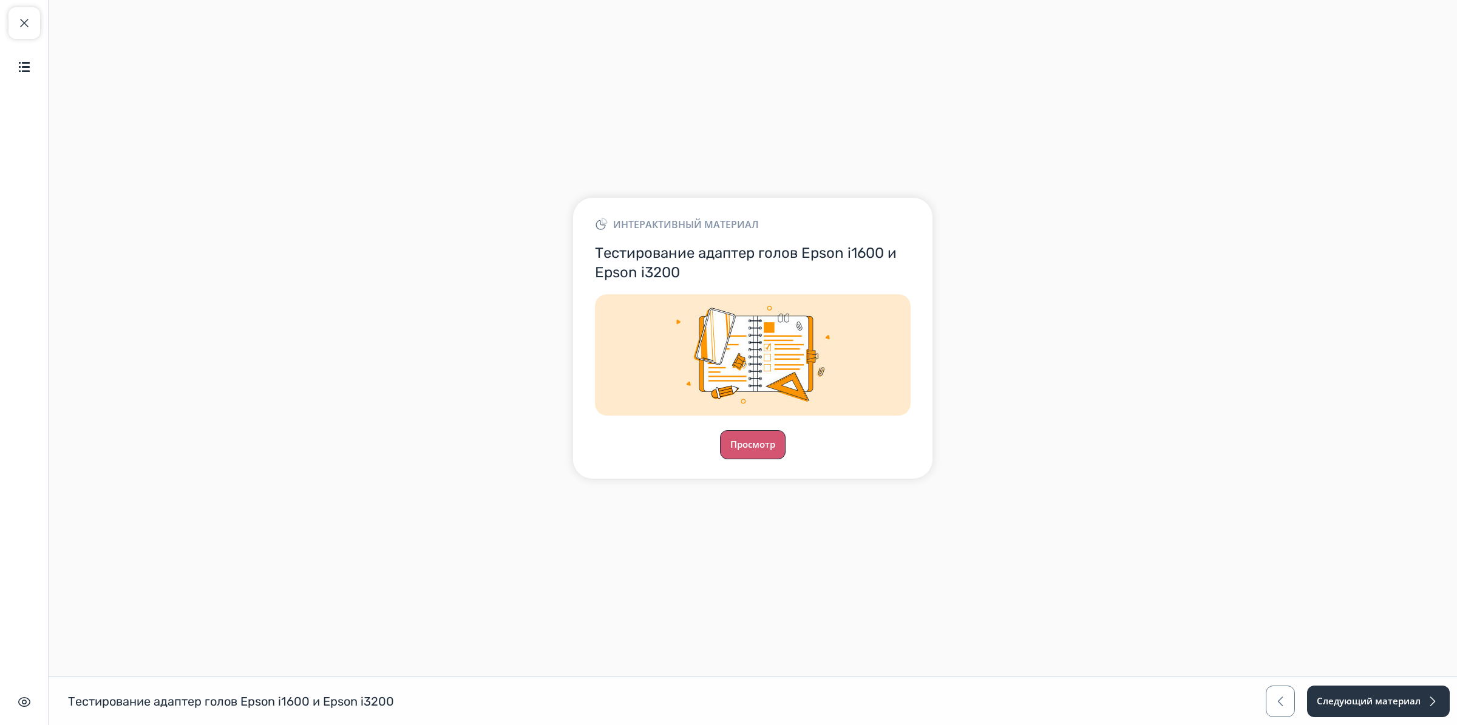
click at [742, 439] on button "Просмотр" at bounding box center [753, 444] width 66 height 29
